Goal: Task Accomplishment & Management: Manage account settings

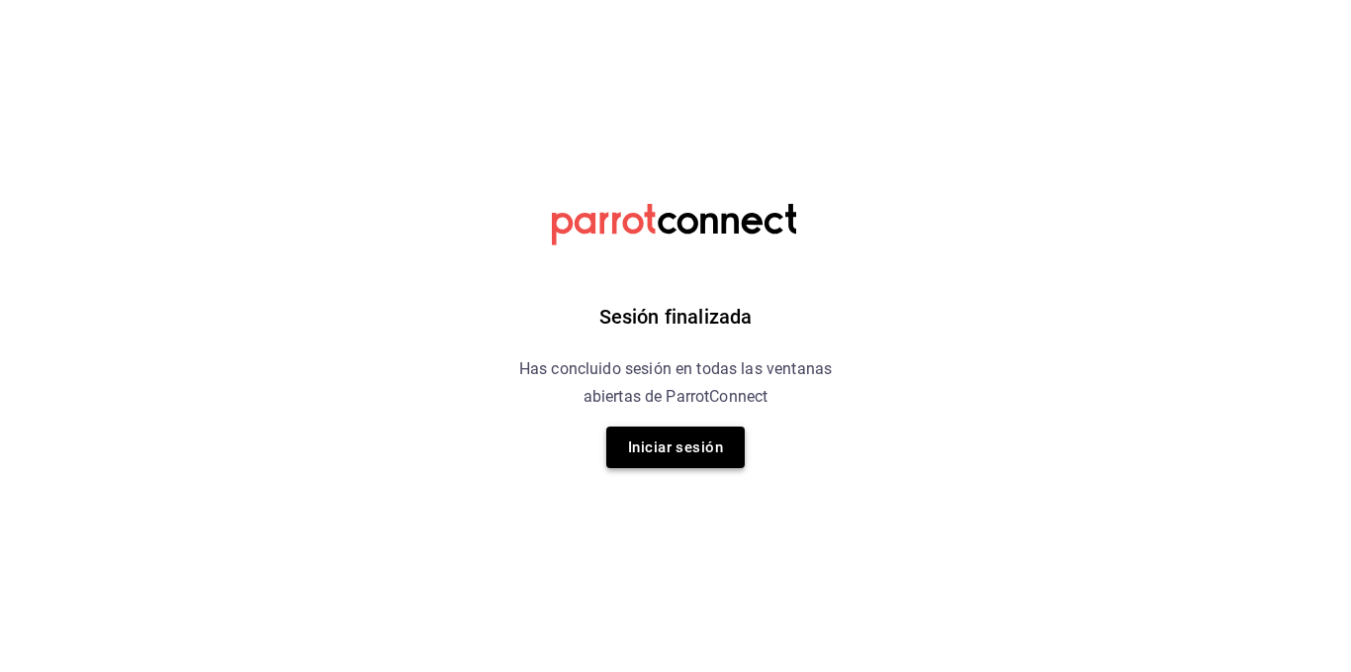
click at [648, 439] on button "Iniciar sesión" at bounding box center [675, 447] width 138 height 42
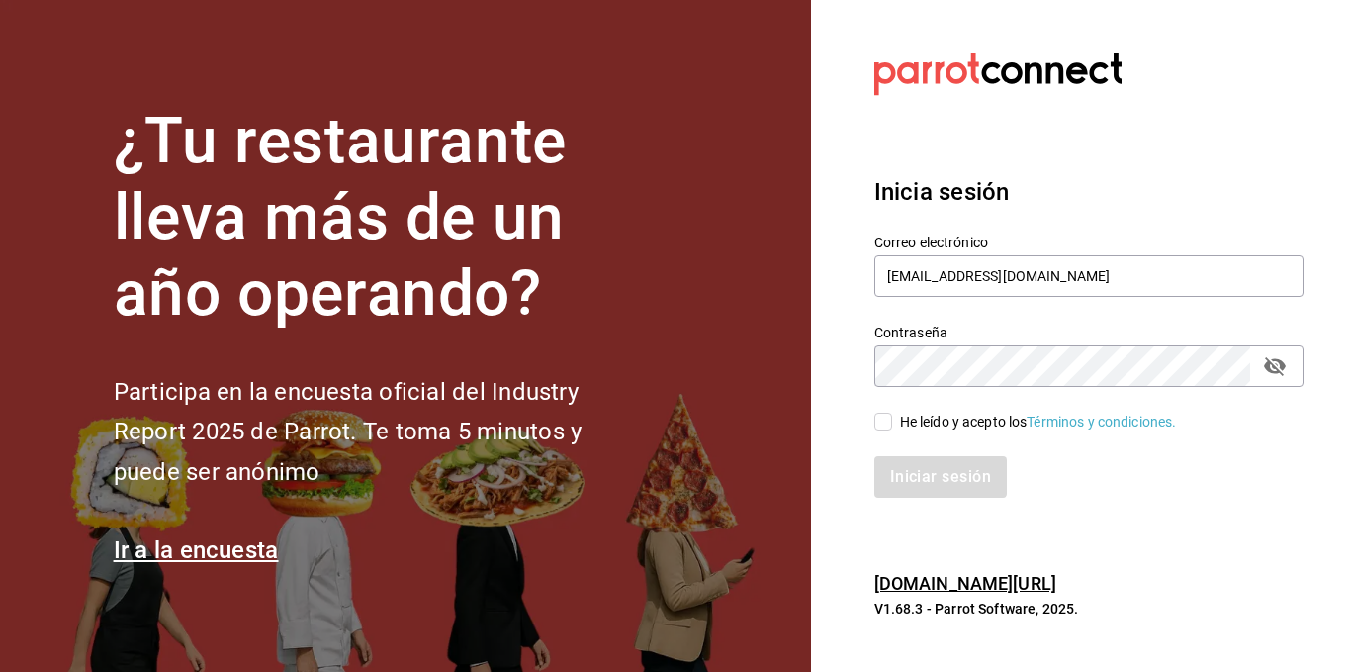
click at [879, 426] on input "He leído y acepto los Términos y condiciones." at bounding box center [883, 421] width 18 height 18
checkbox input "true"
click at [918, 464] on button "Iniciar sesión" at bounding box center [941, 477] width 135 height 42
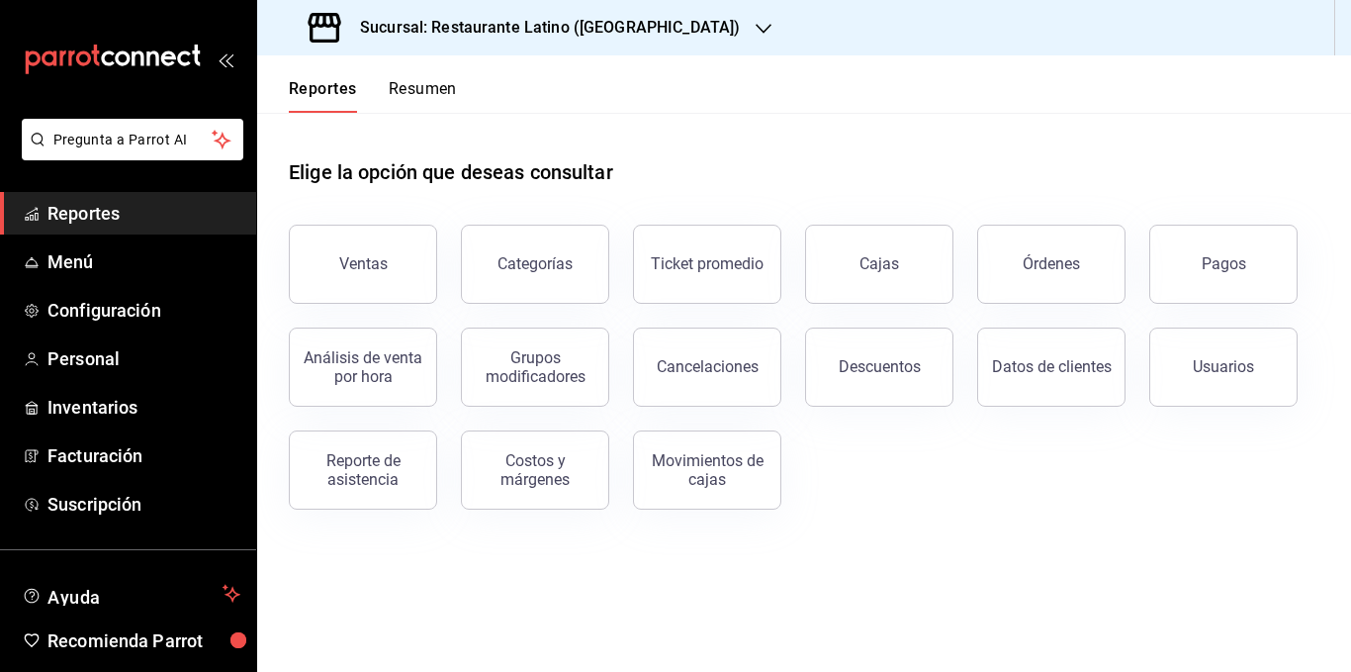
click at [424, 88] on button "Resumen" at bounding box center [423, 96] width 68 height 34
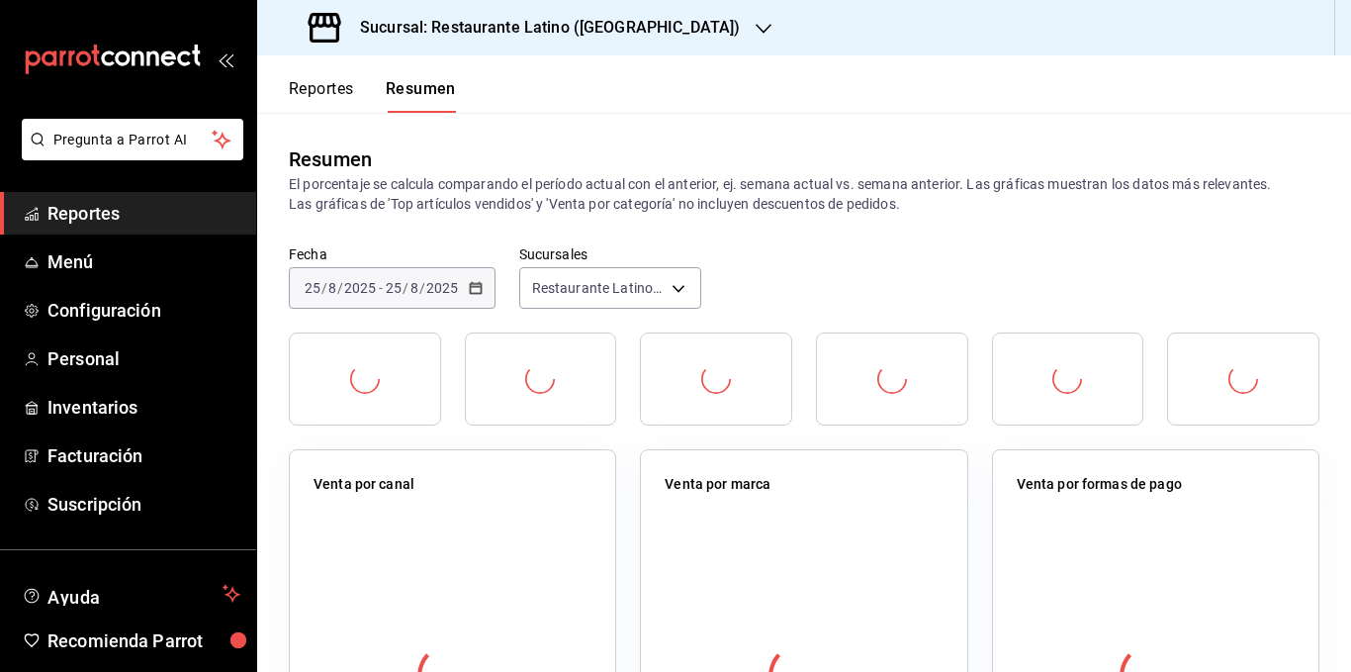
click at [581, 39] on h3 "Sucursal: Restaurante Latino (Pabellon)" at bounding box center [542, 28] width 396 height 24
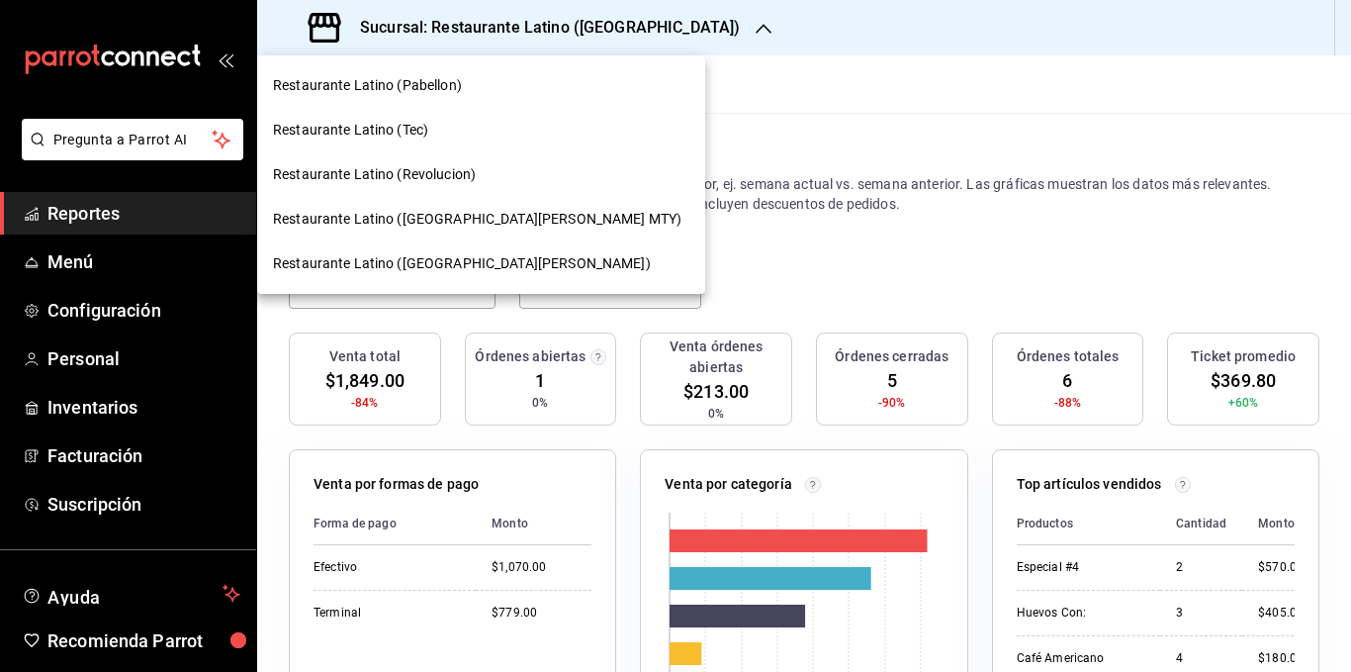
click at [514, 260] on div "Restaurante Latino (San Lucas)" at bounding box center [481, 263] width 416 height 21
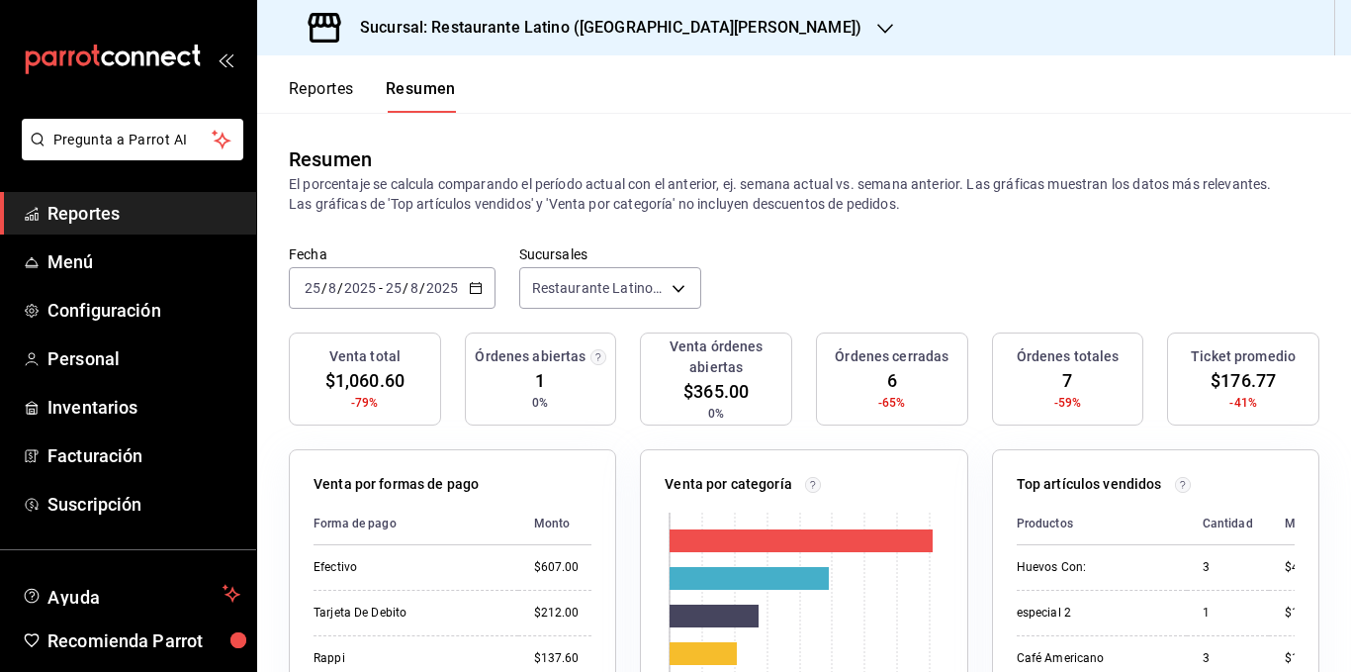
click at [712, 205] on p "El porcentaje se calcula comparando el período actual con el anterior, ej. sema…" at bounding box center [804, 194] width 1031 height 40
click at [495, 199] on p "El porcentaje se calcula comparando el período actual con el anterior, ej. sema…" at bounding box center [804, 194] width 1031 height 40
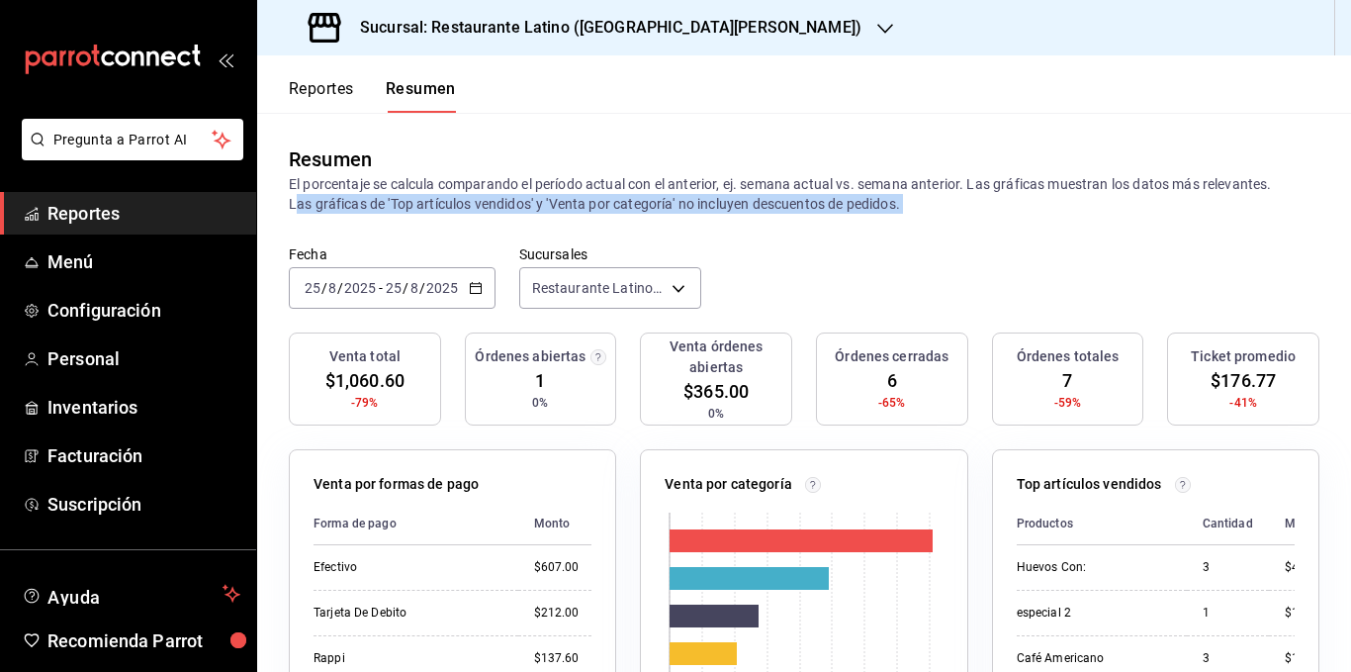
click at [495, 199] on p "El porcentaje se calcula comparando el período actual con el anterior, ej. sema…" at bounding box center [804, 194] width 1031 height 40
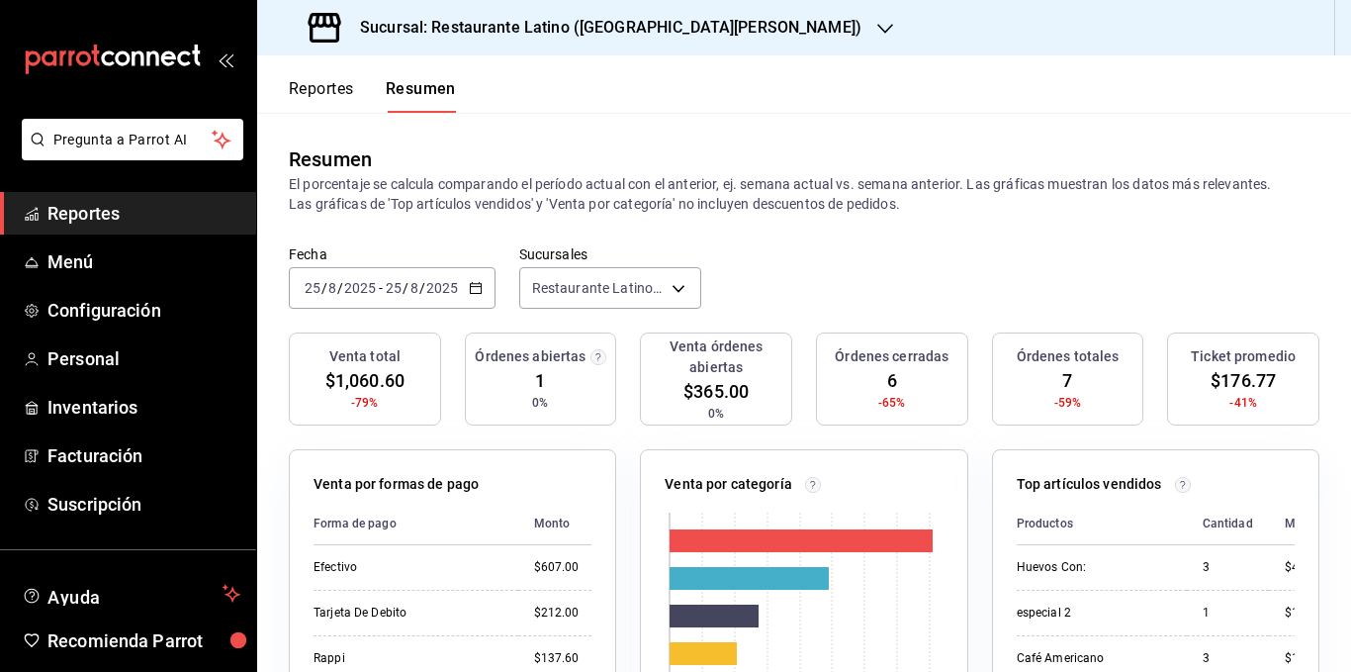
click at [423, 186] on p "El porcentaje se calcula comparando el período actual con el anterior, ej. sema…" at bounding box center [804, 194] width 1031 height 40
click at [454, 183] on p "El porcentaje se calcula comparando el período actual con el anterior, ej. sema…" at bounding box center [804, 194] width 1031 height 40
click at [557, 179] on p "El porcentaje se calcula comparando el período actual con el anterior, ej. sema…" at bounding box center [804, 194] width 1031 height 40
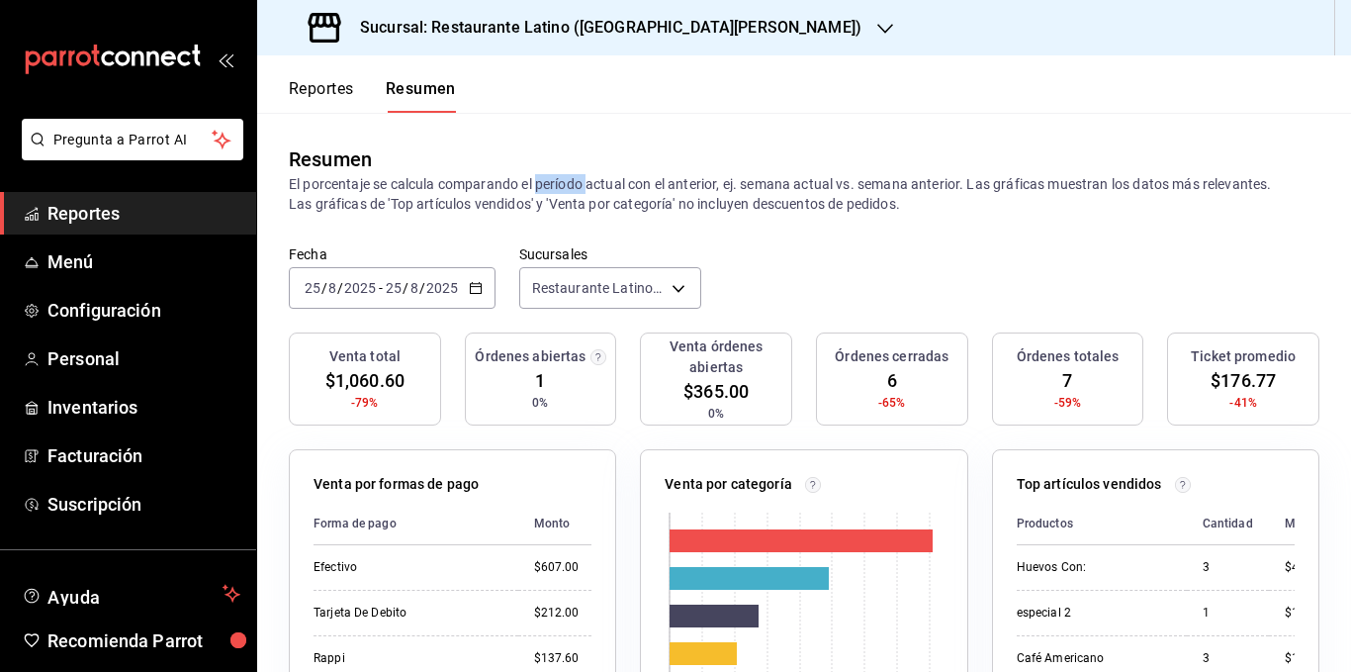
click at [557, 179] on p "El porcentaje se calcula comparando el período actual con el anterior, ej. sema…" at bounding box center [804, 194] width 1031 height 40
click at [594, 176] on p "El porcentaje se calcula comparando el período actual con el anterior, ej. sema…" at bounding box center [804, 194] width 1031 height 40
click at [688, 177] on p "El porcentaje se calcula comparando el período actual con el anterior, ej. sema…" at bounding box center [804, 194] width 1031 height 40
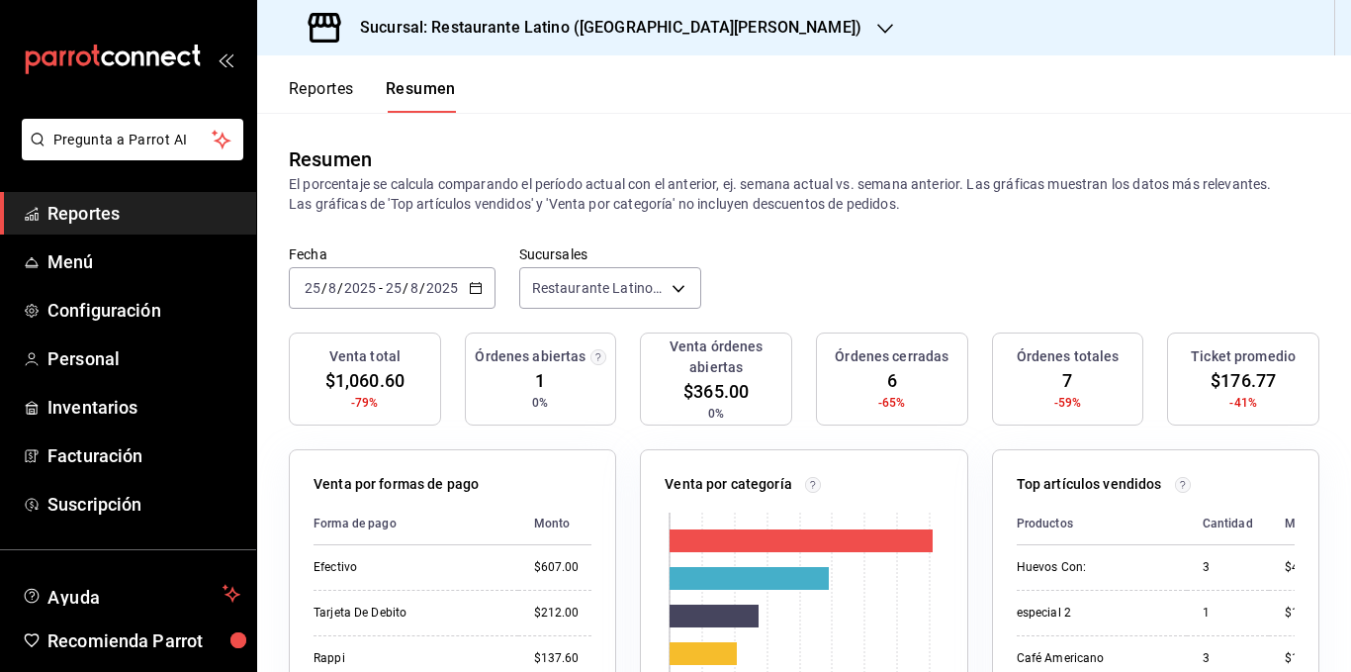
click at [765, 178] on p "El porcentaje se calcula comparando el período actual con el anterior, ej. sema…" at bounding box center [804, 194] width 1031 height 40
click at [827, 182] on p "El porcentaje se calcula comparando el período actual con el anterior, ej. sema…" at bounding box center [804, 194] width 1031 height 40
click at [881, 179] on p "El porcentaje se calcula comparando el período actual con el anterior, ej. sema…" at bounding box center [804, 194] width 1031 height 40
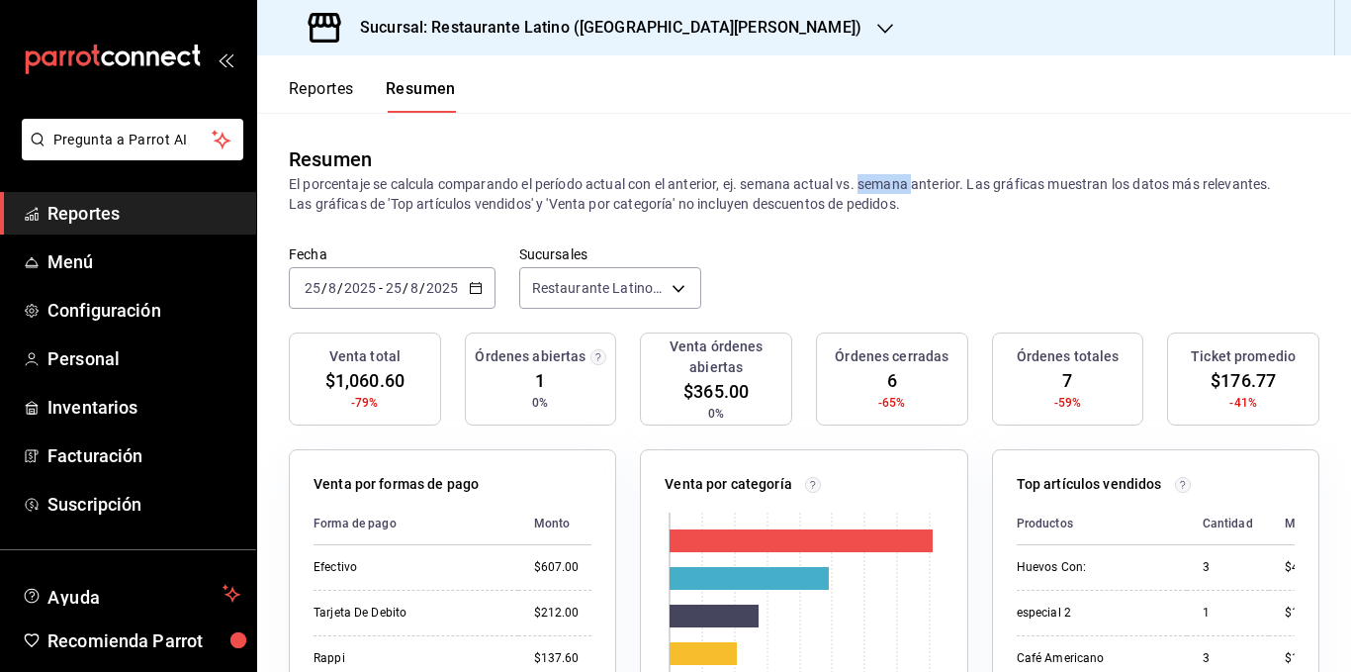
click at [881, 179] on p "El porcentaje se calcula comparando el período actual con el anterior, ej. sema…" at bounding box center [804, 194] width 1031 height 40
click at [937, 177] on p "El porcentaje se calcula comparando el período actual con el anterior, ej. sema…" at bounding box center [804, 194] width 1031 height 40
click at [1030, 173] on div "Resumen" at bounding box center [804, 159] width 1031 height 30
click at [1025, 179] on p "El porcentaje se calcula comparando el período actual con el anterior, ej. sema…" at bounding box center [804, 194] width 1031 height 40
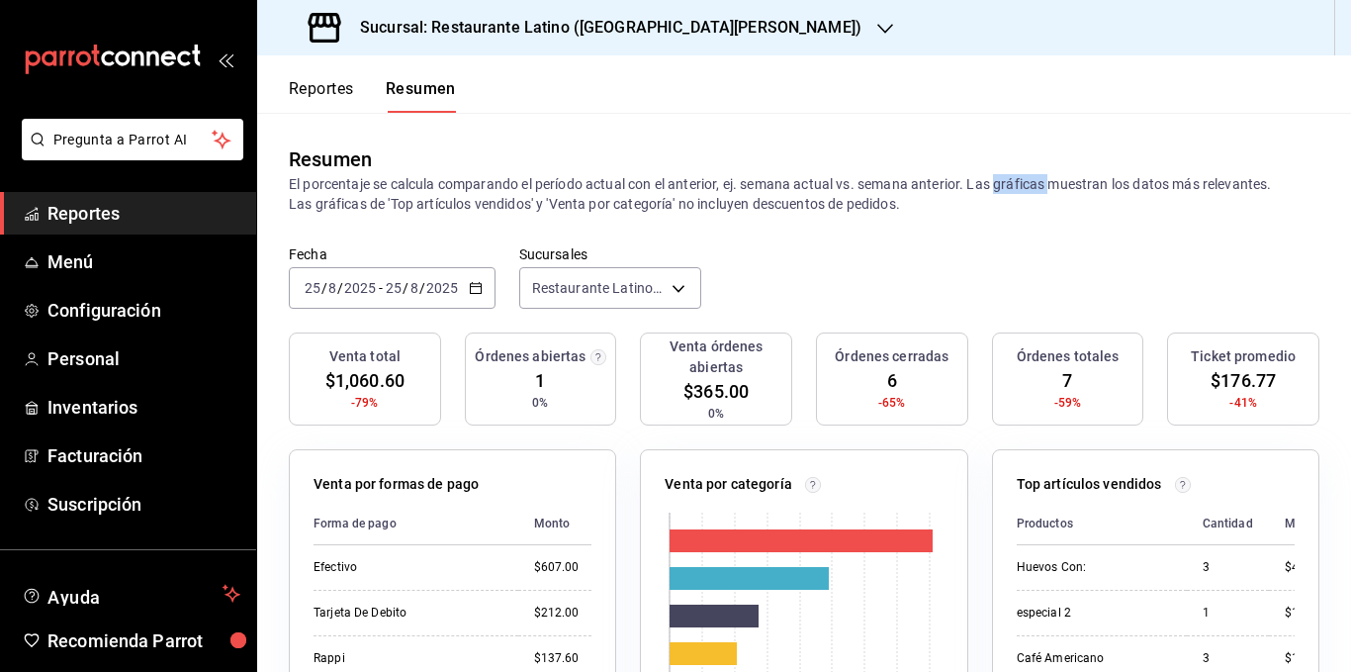
click at [1025, 179] on p "El porcentaje se calcula comparando el período actual con el anterior, ej. sema…" at bounding box center [804, 194] width 1031 height 40
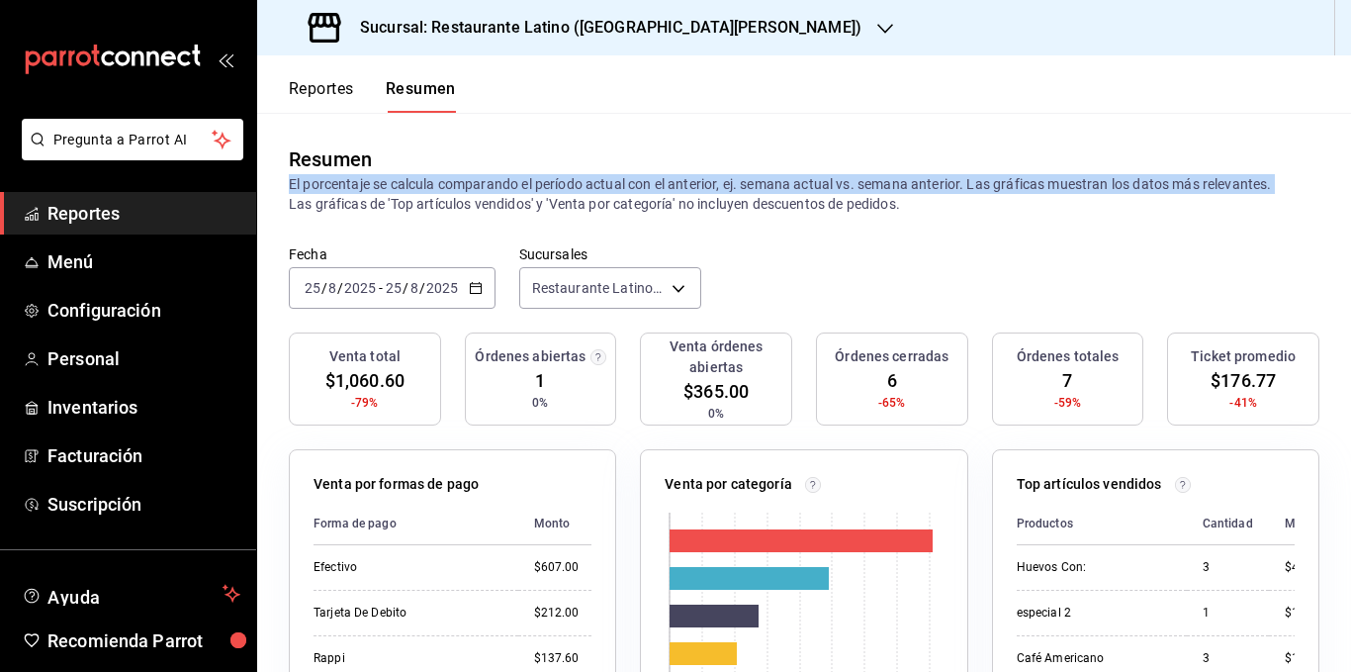
click at [1025, 179] on p "El porcentaje se calcula comparando el período actual con el anterior, ej. sema…" at bounding box center [804, 194] width 1031 height 40
click at [781, 194] on p "El porcentaje se calcula comparando el período actual con el anterior, ej. sema…" at bounding box center [804, 194] width 1031 height 40
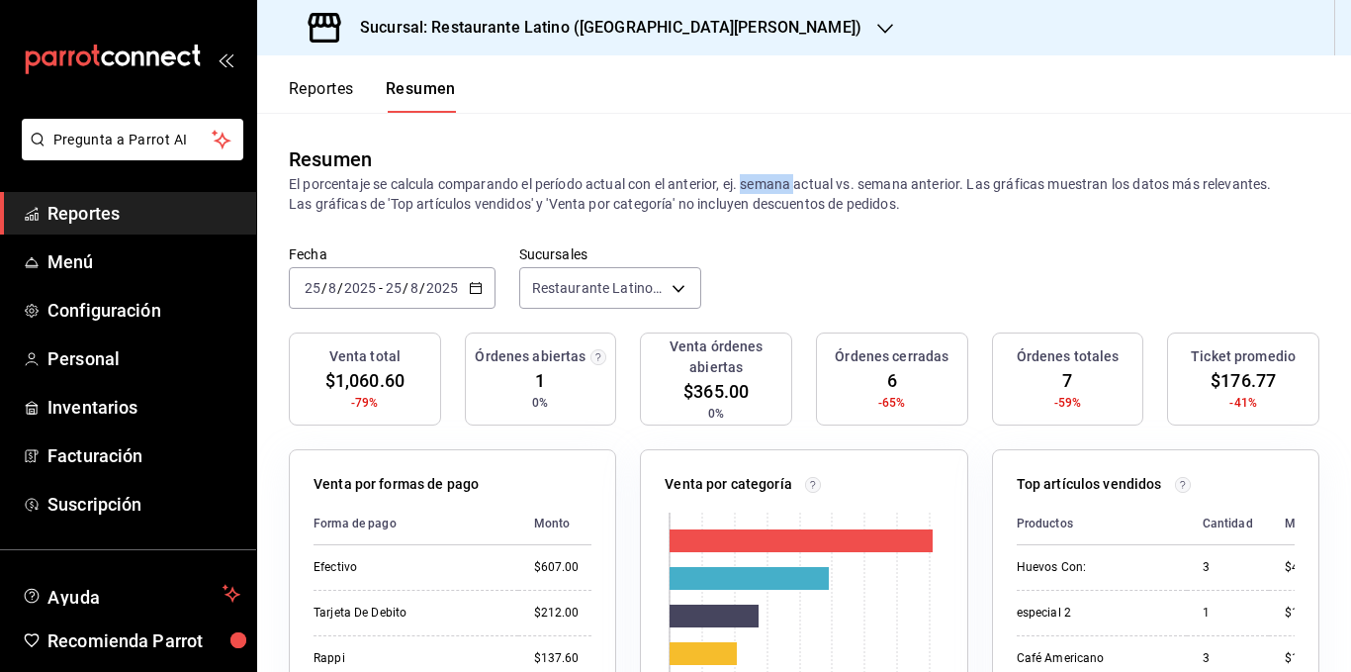
click at [781, 194] on p "El porcentaje se calcula comparando el período actual con el anterior, ej. sema…" at bounding box center [804, 194] width 1031 height 40
click at [616, 287] on body "Pregunta a Parrot AI Reportes Menú Configuración Personal Inventarios Facturaci…" at bounding box center [675, 336] width 1351 height 672
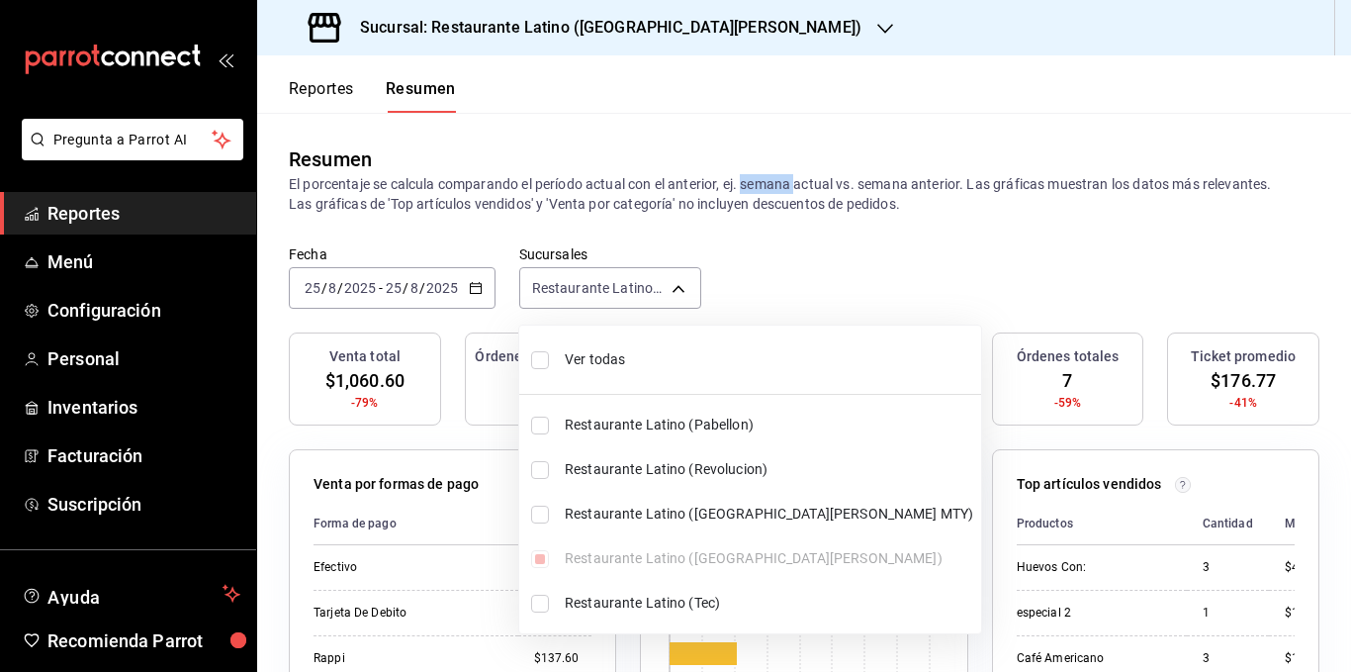
click at [635, 366] on span "Ver todas" at bounding box center [769, 359] width 409 height 21
type input "[object Object],[object Object],[object Object],[object Object],[object Object]"
checkbox input "true"
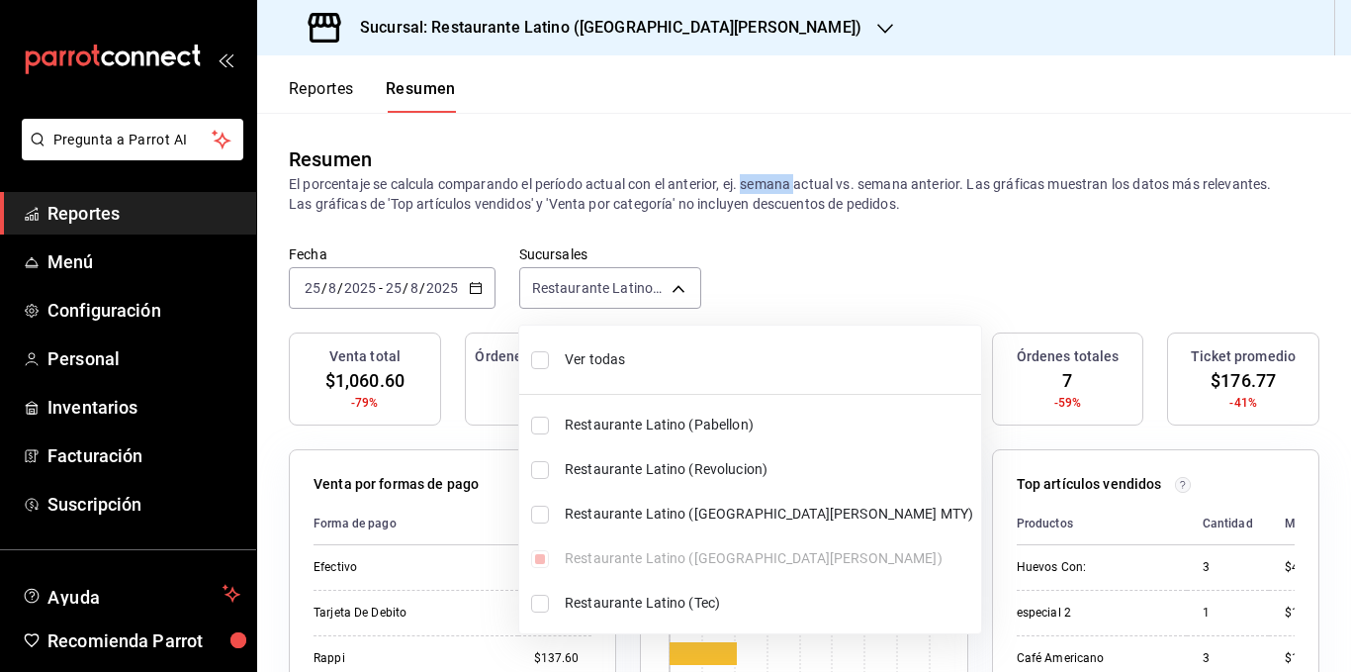
checkbox input "true"
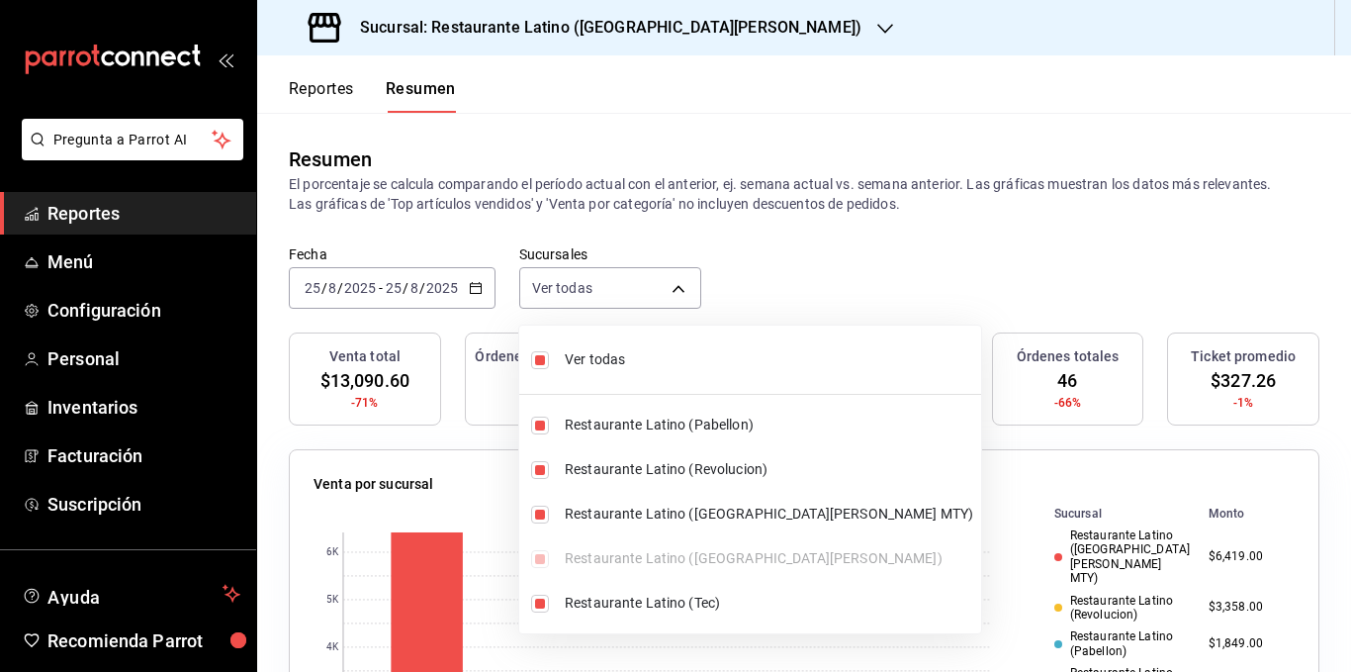
click at [637, 187] on div at bounding box center [675, 336] width 1351 height 672
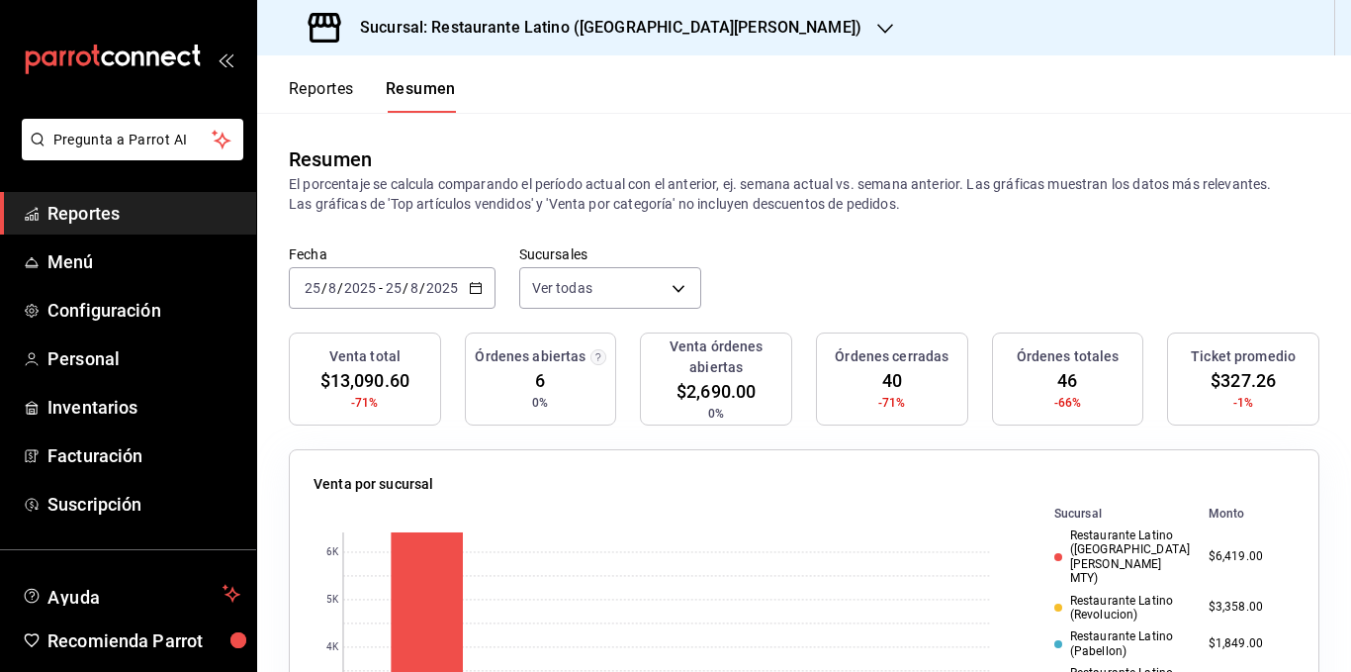
click at [637, 187] on p "El porcentaje se calcula comparando el período actual con el anterior, ej. sema…" at bounding box center [804, 194] width 1031 height 40
